Goal: Check status: Check status

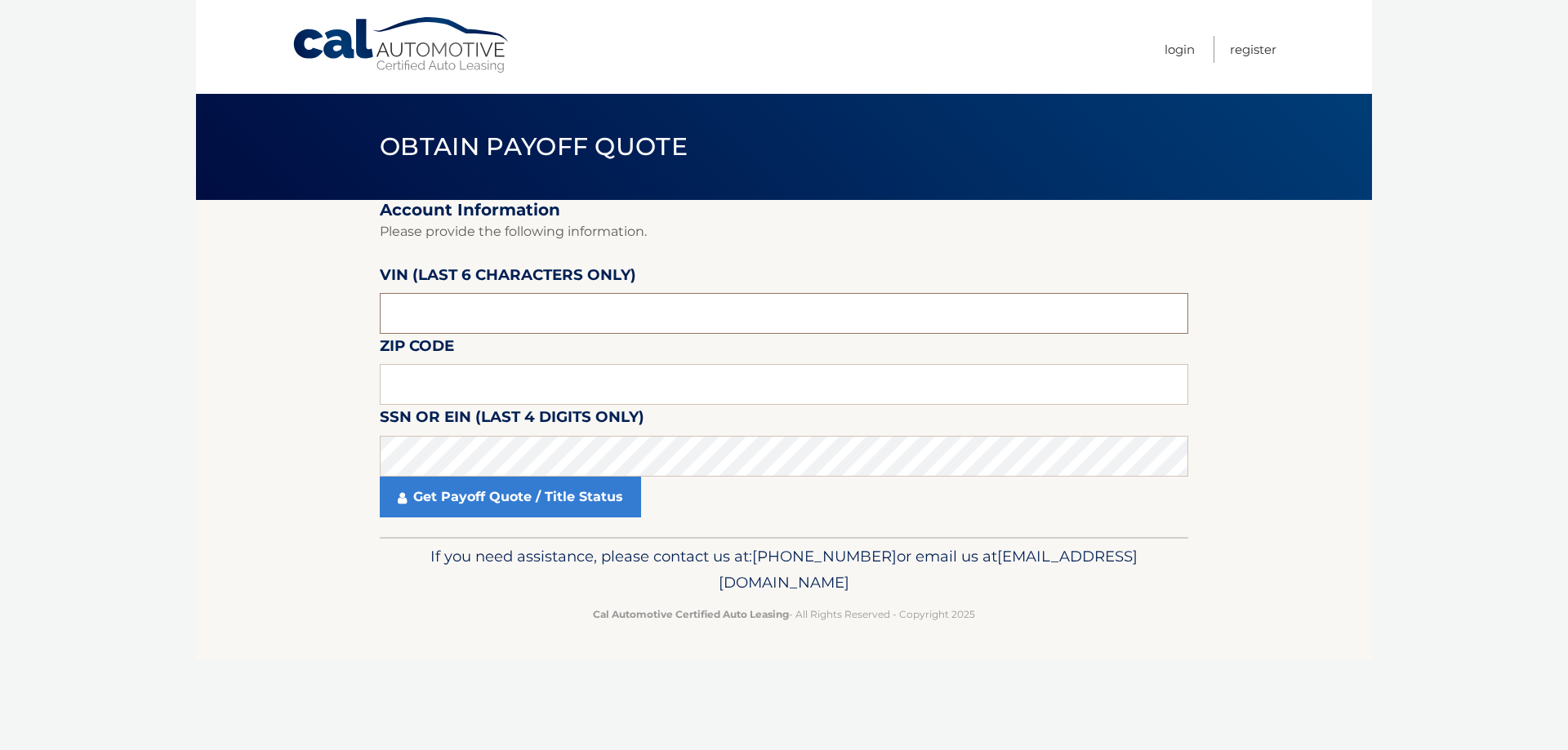
click at [643, 322] on input "text" at bounding box center [784, 313] width 808 height 40
type input "n91054"
type input "07882"
click at [397, 320] on input "n91054" at bounding box center [784, 313] width 808 height 40
type input "N91054"
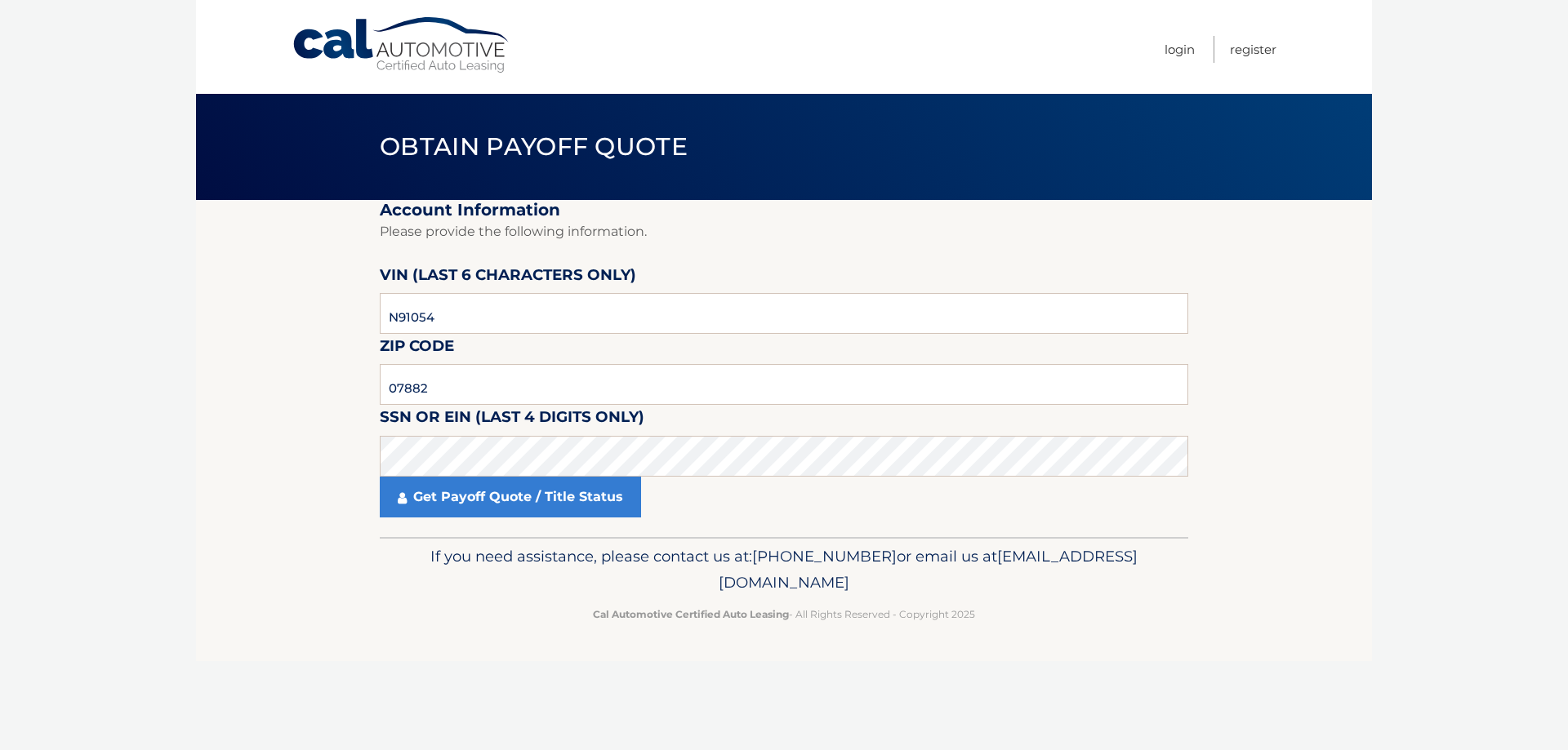
click at [288, 372] on section "Account Information Please provide the following information. VIN (last 6 chara…" at bounding box center [784, 368] width 1176 height 337
click at [515, 504] on link "Get Payoff Quote / Title Status" at bounding box center [510, 497] width 261 height 40
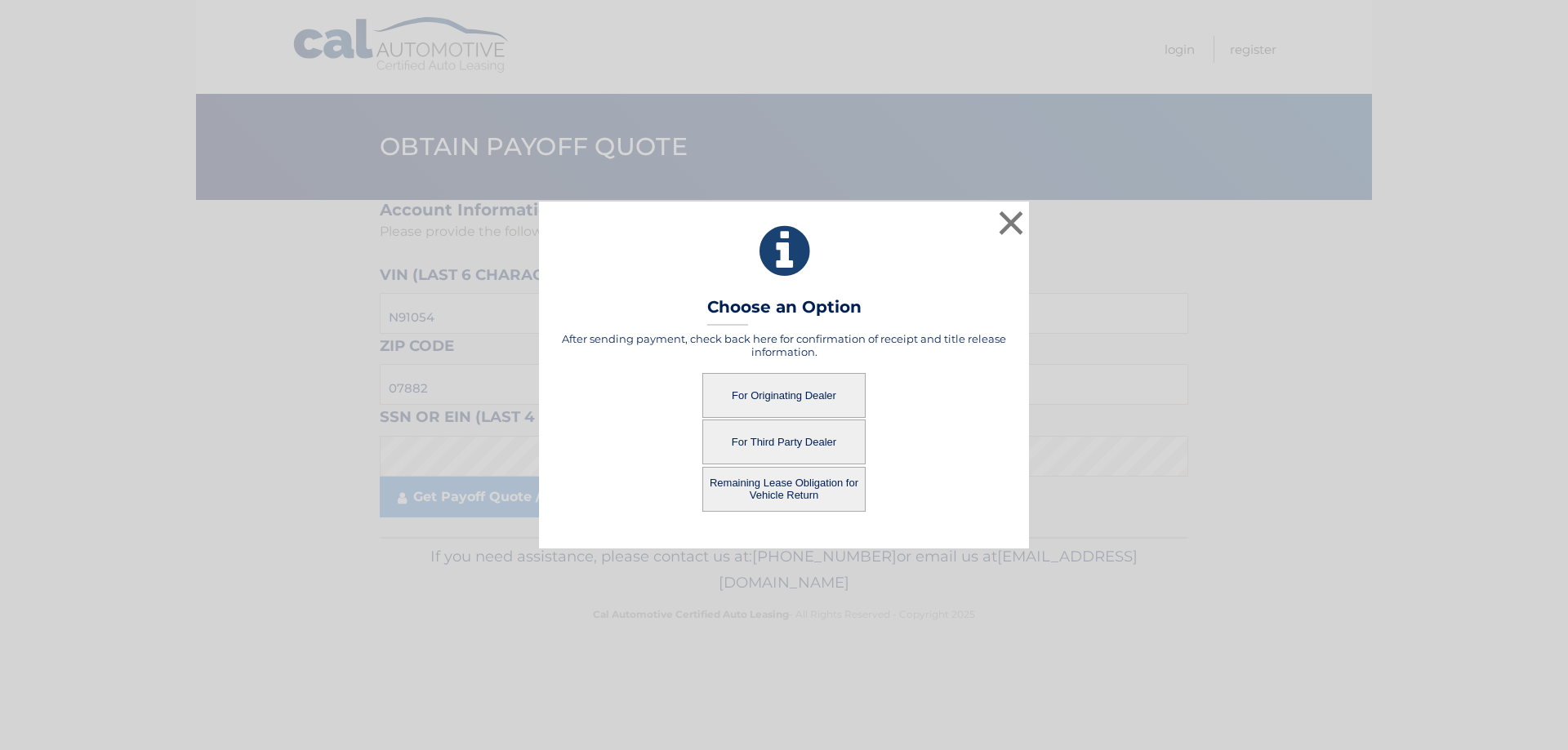
click at [785, 441] on button "For Third Party Dealer" at bounding box center [784, 441] width 164 height 45
click at [783, 441] on button "For Third Party Dealer" at bounding box center [784, 441] width 164 height 45
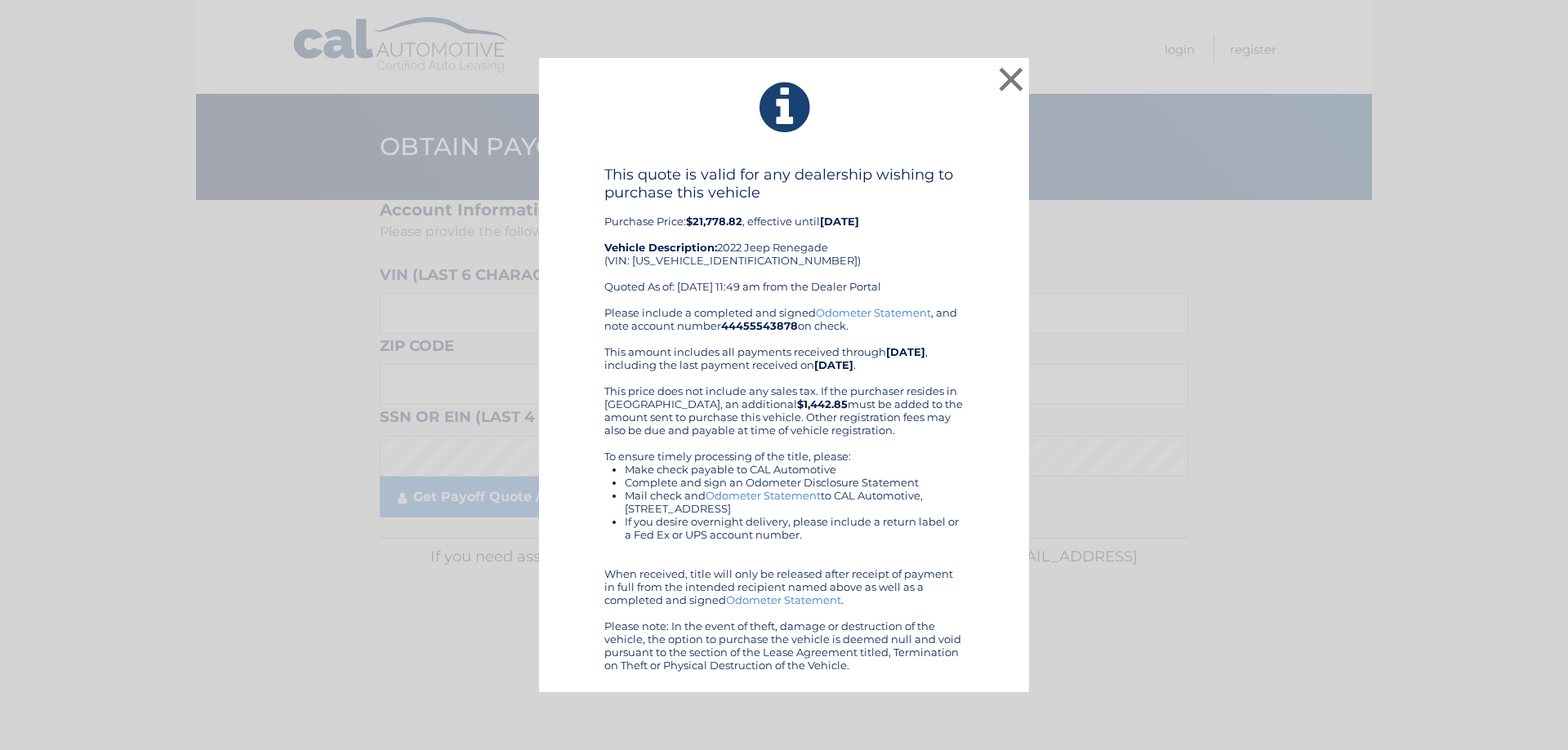
click at [1350, 289] on div "× This quote is valid for any dealership wishing to purchase this vehicle Purch…" at bounding box center [784, 375] width 1555 height 635
